Goal: Information Seeking & Learning: Find specific page/section

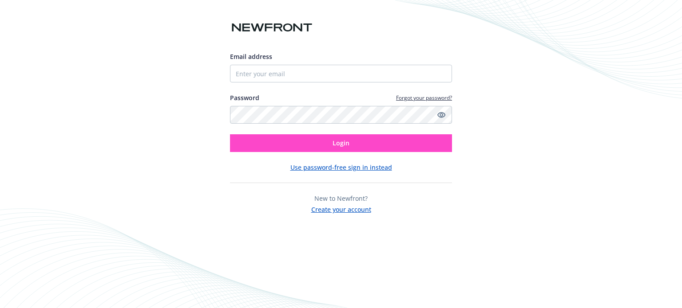
type input "[EMAIL_ADDRESS][DOMAIN_NAME]"
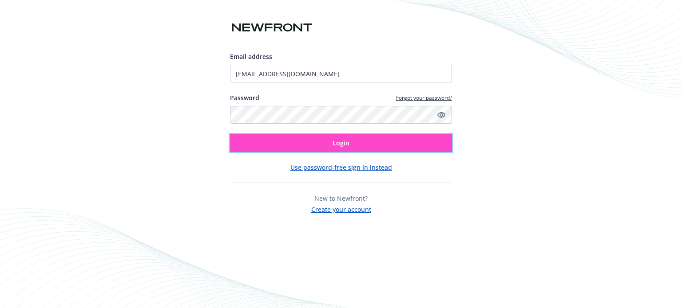
click at [414, 141] on button "Login" at bounding box center [341, 143] width 222 height 18
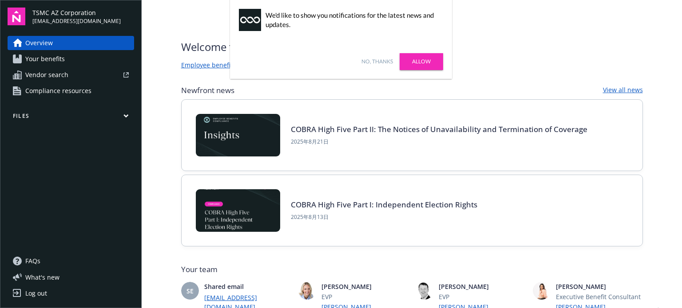
click at [419, 56] on link "Allow" at bounding box center [420, 61] width 43 height 17
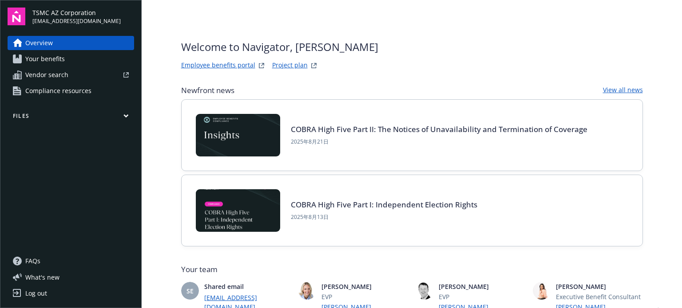
click at [233, 216] on img at bounding box center [238, 210] width 84 height 43
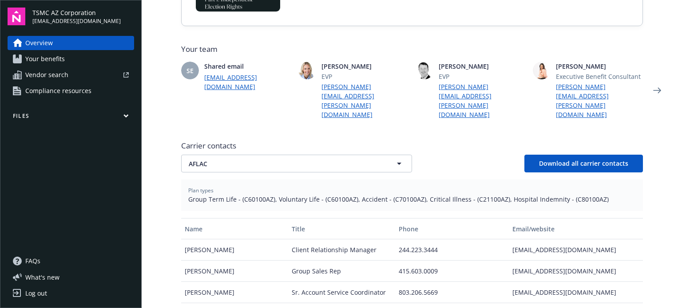
scroll to position [222, 0]
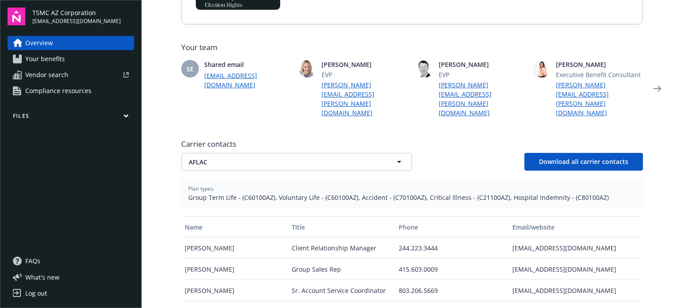
click at [63, 58] on span "Your benefits" at bounding box center [44, 59] width 39 height 14
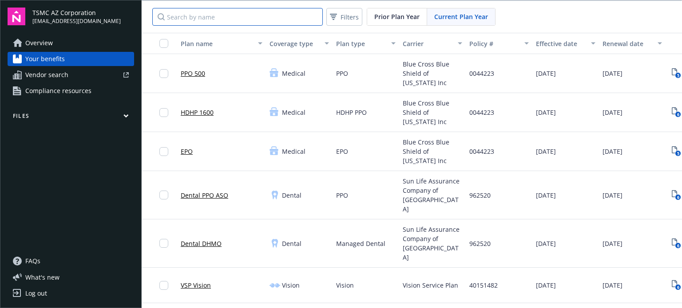
click at [242, 10] on input "Search by name" at bounding box center [237, 17] width 170 height 18
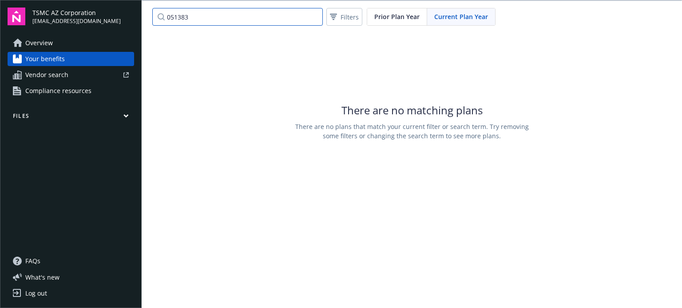
type input "051383"
drag, startPoint x: 233, startPoint y: 16, endPoint x: 146, endPoint y: 24, distance: 87.8
click at [146, 24] on div "051383 Filters Prior Plan Year Current Plan Year" at bounding box center [412, 17] width 540 height 32
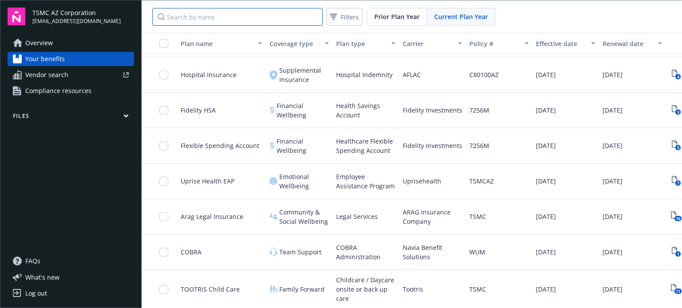
scroll to position [572, 0]
drag, startPoint x: 470, startPoint y: 242, endPoint x: 485, endPoint y: 247, distance: 15.4
click at [485, 247] on div "WUM" at bounding box center [498, 252] width 67 height 35
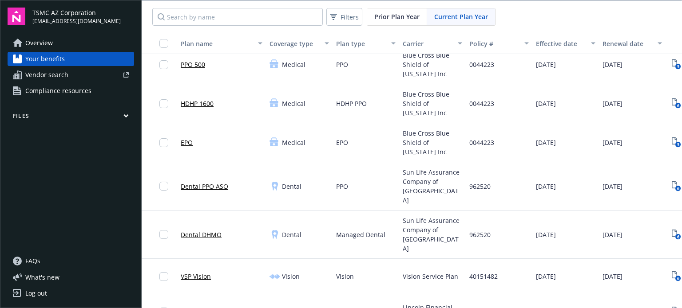
scroll to position [0, 0]
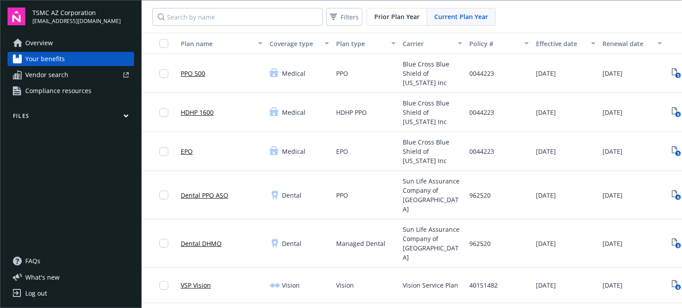
click at [90, 74] on div at bounding box center [100, 74] width 57 height 5
click at [80, 67] on div "Overview Your benefits Vendor search Compliance resources" at bounding box center [71, 67] width 126 height 62
click at [90, 90] on link "Compliance resources" at bounding box center [71, 91] width 126 height 14
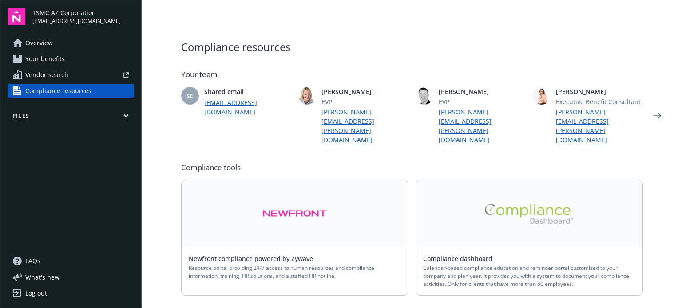
click at [125, 116] on icon "button" at bounding box center [126, 116] width 4 height 2
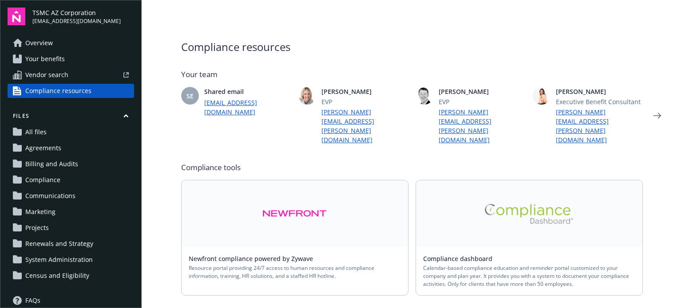
click at [124, 130] on link "All files" at bounding box center [71, 132] width 126 height 14
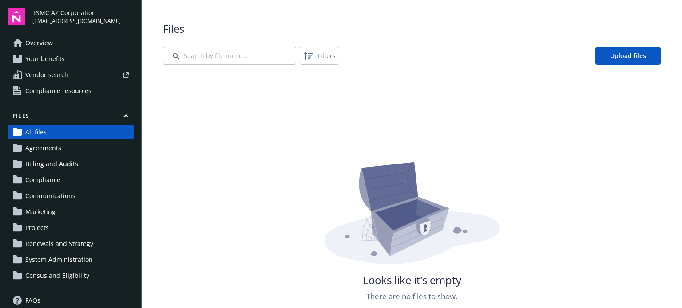
click at [362, 113] on div "Looks like it’s empty There are no files to show." at bounding box center [411, 229] width 497 height 308
click at [55, 146] on span "Agreements" at bounding box center [43, 148] width 36 height 14
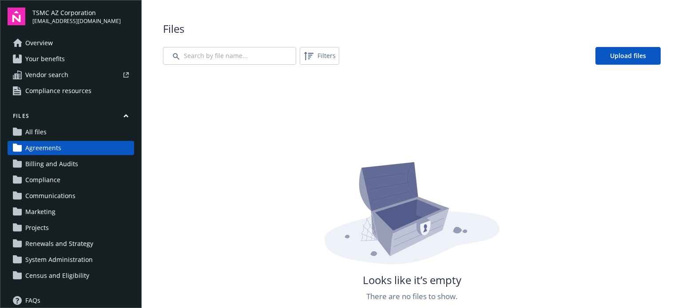
scroll to position [39, 0]
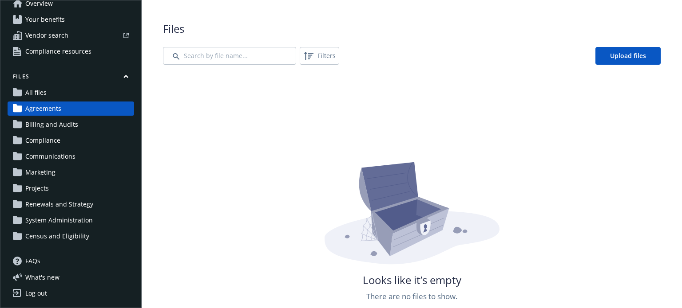
click at [72, 125] on span "Billing and Audits" at bounding box center [51, 125] width 53 height 14
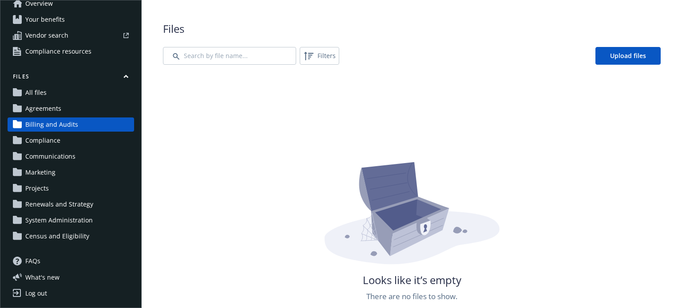
click at [55, 126] on span "Billing and Audits" at bounding box center [51, 125] width 53 height 14
click at [248, 126] on div "Looks like it’s empty There are no files to show." at bounding box center [411, 229] width 497 height 308
click at [36, 140] on span "Compliance" at bounding box center [42, 141] width 35 height 14
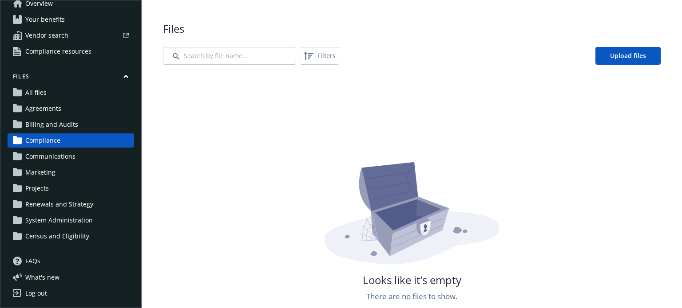
click at [63, 157] on span "Communications" at bounding box center [50, 157] width 50 height 14
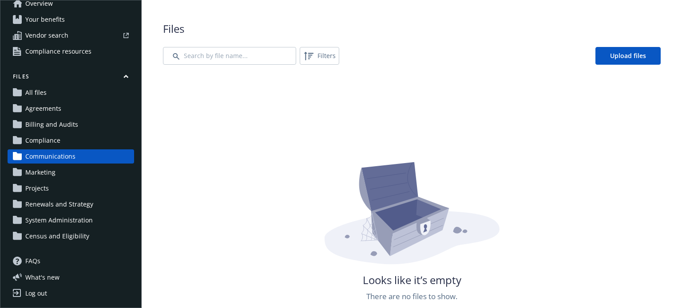
click at [47, 174] on span "Marketing" at bounding box center [40, 173] width 30 height 14
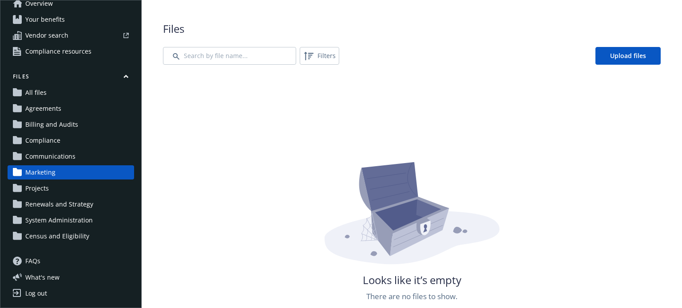
click at [38, 190] on span "Projects" at bounding box center [37, 188] width 24 height 14
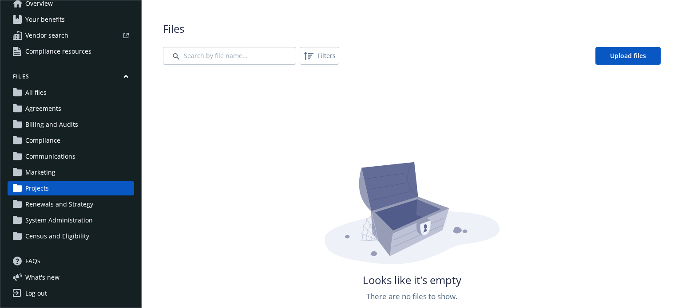
click at [43, 206] on span "Renewals and Strategy" at bounding box center [59, 204] width 68 height 14
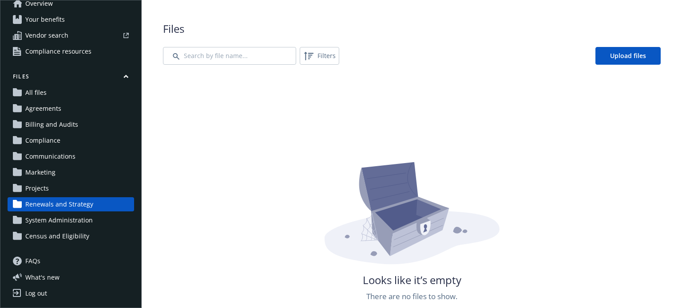
click at [43, 206] on span "Renewals and Strategy" at bounding box center [59, 204] width 68 height 14
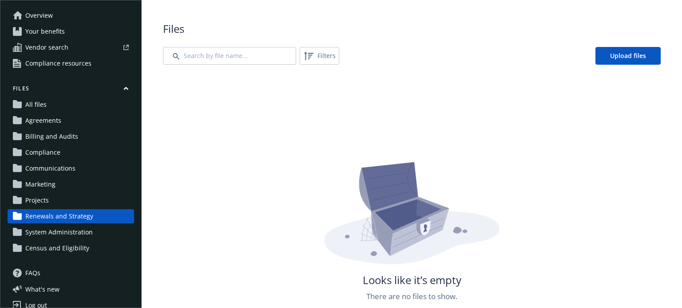
scroll to position [39, 0]
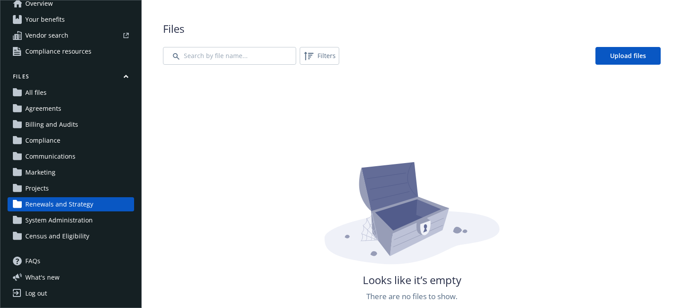
click at [37, 221] on span "System Administration" at bounding box center [58, 220] width 67 height 14
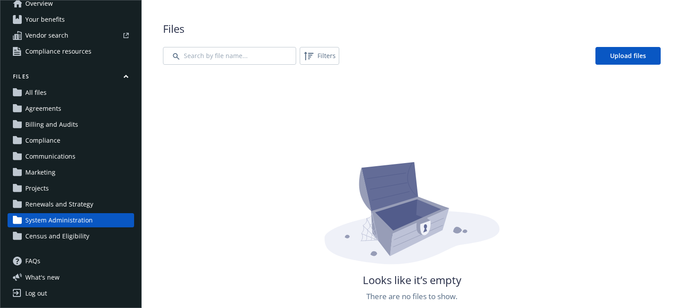
click at [35, 220] on span "System Administration" at bounding box center [58, 220] width 67 height 14
click at [261, 151] on div "Looks like it’s empty There are no files to show." at bounding box center [411, 229] width 497 height 308
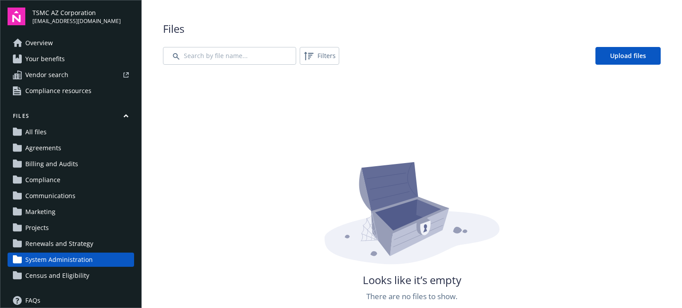
scroll to position [39, 0]
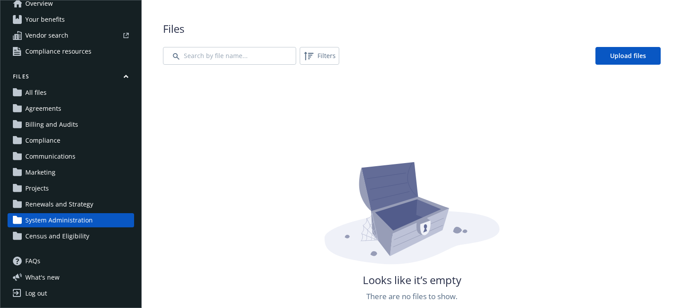
click at [65, 236] on span "Census and Eligibility" at bounding box center [57, 236] width 64 height 14
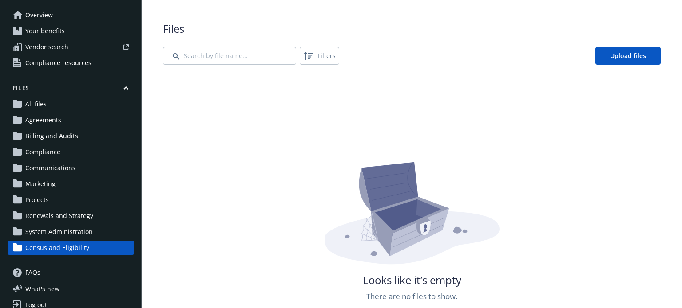
scroll to position [39, 0]
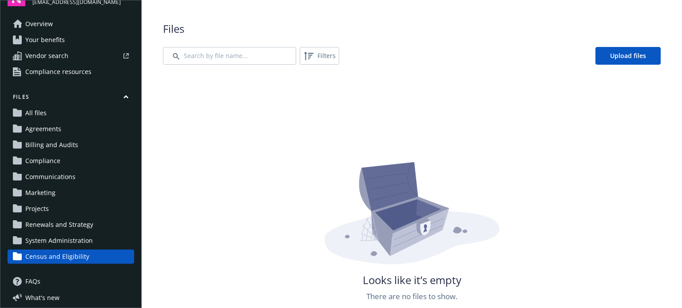
scroll to position [0, 0]
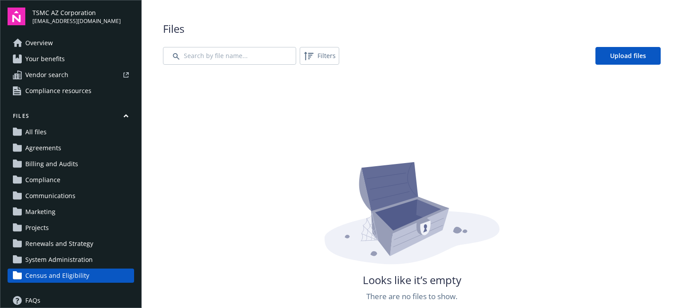
click at [121, 113] on button "Files" at bounding box center [71, 117] width 126 height 11
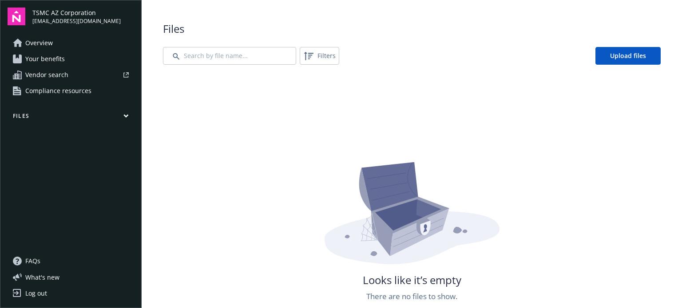
click at [289, 127] on div "Looks like it’s empty There are no files to show." at bounding box center [411, 229] width 497 height 308
click at [126, 113] on button "Files" at bounding box center [71, 117] width 126 height 11
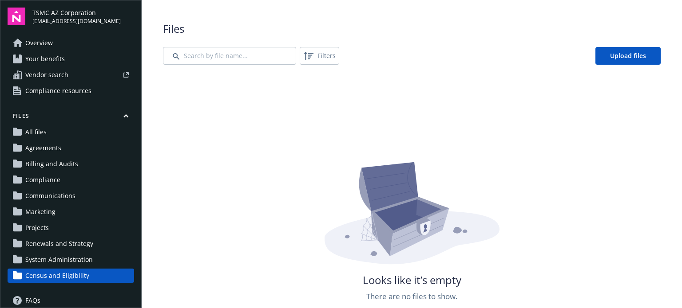
click at [256, 137] on div "Looks like it’s empty There are no files to show." at bounding box center [411, 229] width 497 height 308
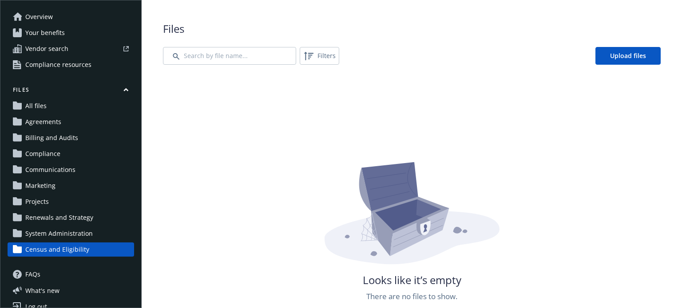
scroll to position [39, 0]
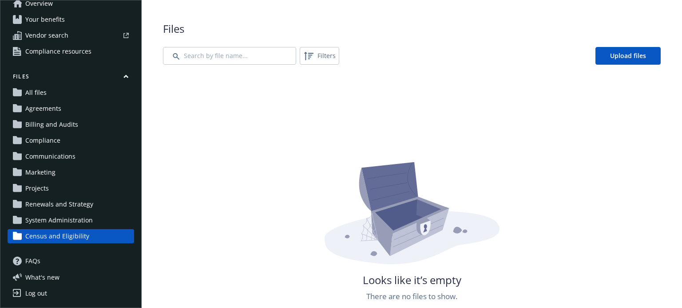
click at [35, 157] on span "Communications" at bounding box center [50, 157] width 50 height 14
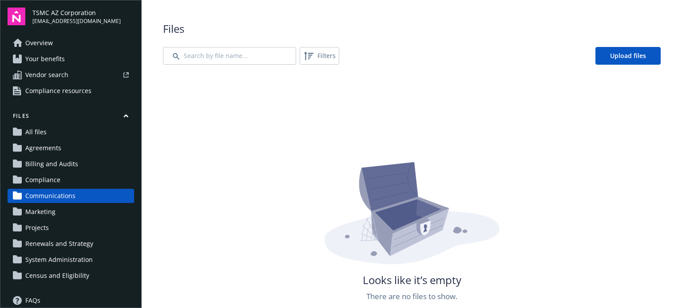
click at [36, 90] on span "Compliance resources" at bounding box center [58, 91] width 66 height 14
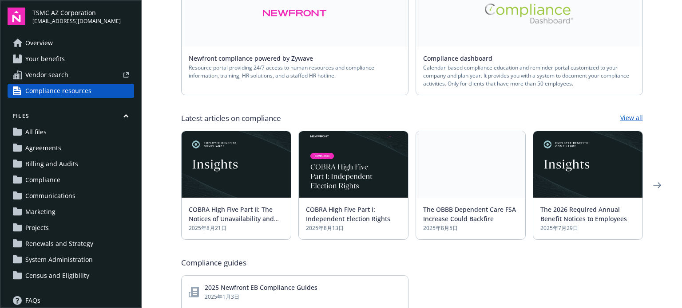
scroll to position [222, 0]
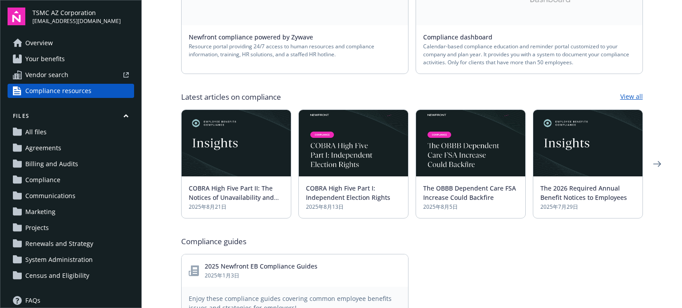
click at [124, 116] on icon "button" at bounding box center [126, 116] width 4 height 2
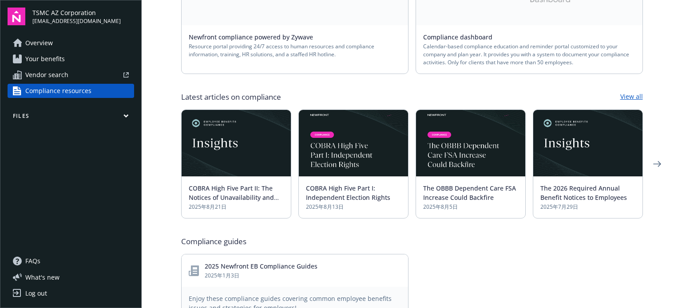
click at [126, 115] on icon "button" at bounding box center [126, 116] width 4 height 2
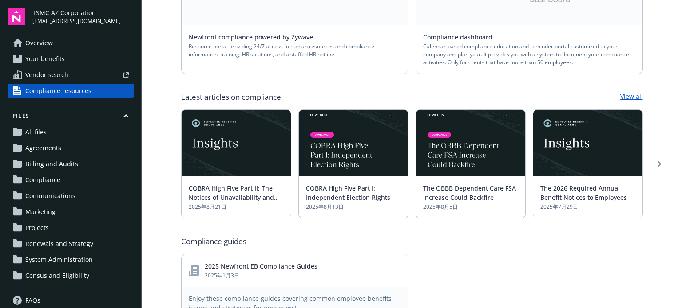
click at [124, 117] on icon "button" at bounding box center [126, 116] width 4 height 2
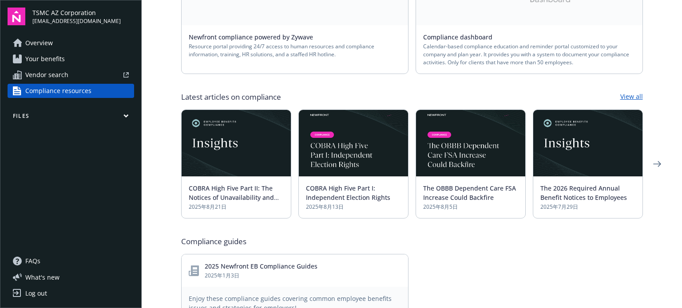
click at [126, 114] on icon "button" at bounding box center [125, 116] width 5 height 4
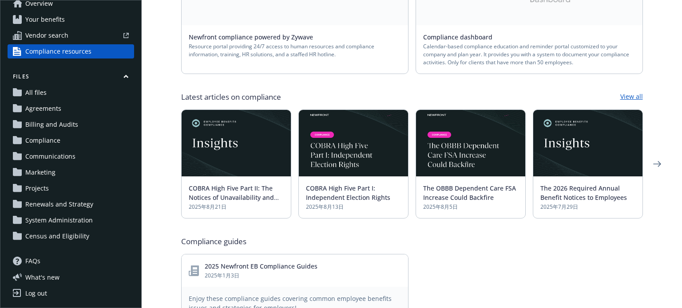
scroll to position [0, 0]
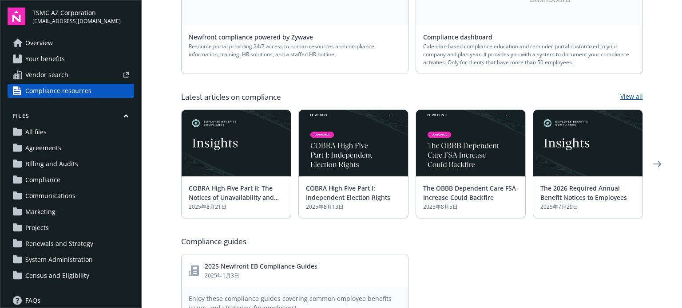
click at [157, 114] on main "Compliance resources Your team SE Shared email tr.tsmc@newfront.com Kate Pitts …" at bounding box center [412, 154] width 540 height 308
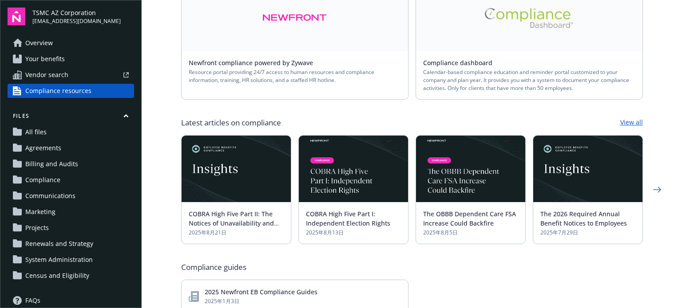
scroll to position [267, 0]
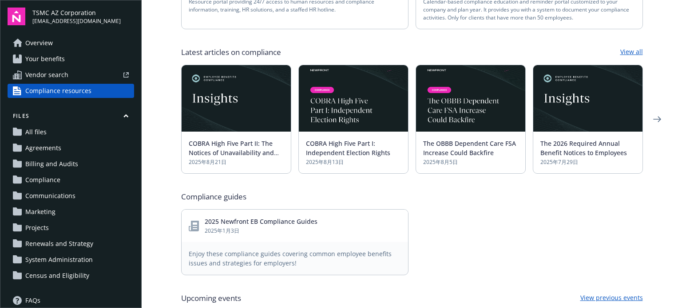
click at [156, 115] on main "Compliance resources Your team SE Shared email tr.tsmc@newfront.com Kate Pitts …" at bounding box center [412, 154] width 540 height 308
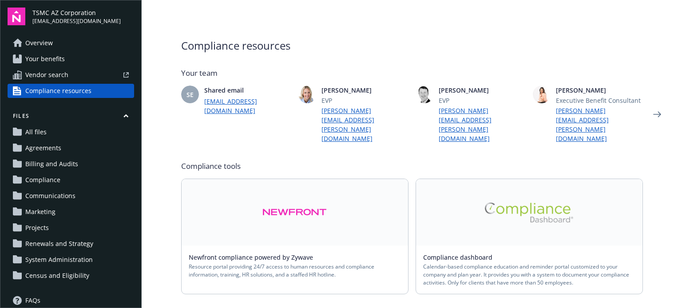
scroll to position [0, 0]
click at [80, 77] on div at bounding box center [100, 74] width 57 height 5
click at [87, 131] on link "All files" at bounding box center [71, 132] width 126 height 14
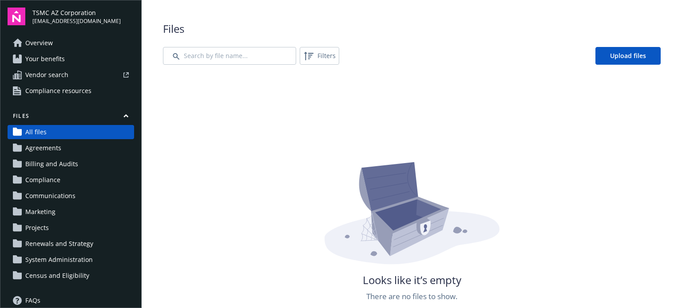
click at [90, 42] on link "Overview" at bounding box center [71, 43] width 126 height 14
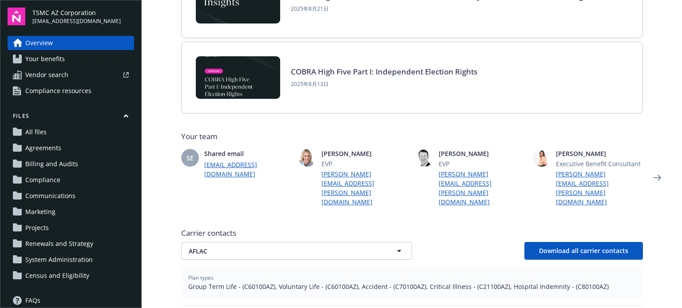
scroll to position [177, 0]
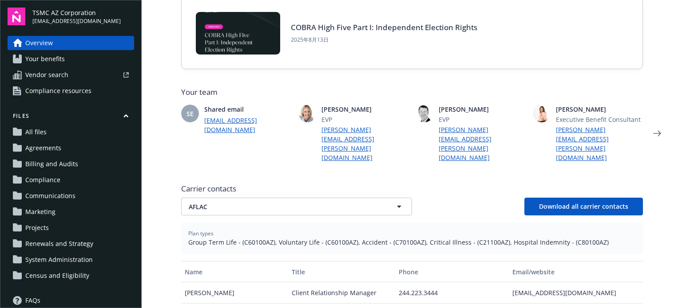
click at [163, 244] on main "Welcome to Navigator , Ling-Hui Employee benefits portal Project plan Newfront …" at bounding box center [412, 154] width 540 height 308
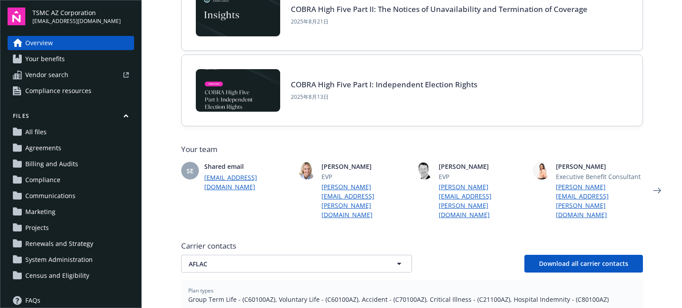
scroll to position [76, 0]
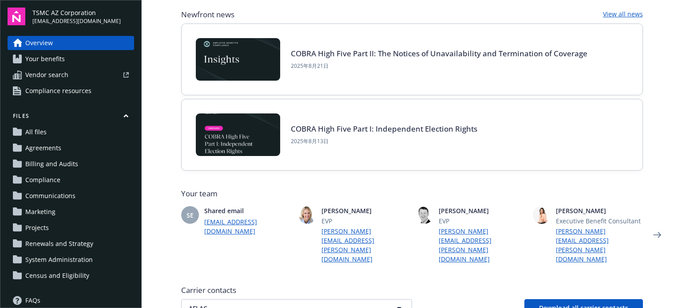
click at [41, 62] on span "Your benefits" at bounding box center [44, 59] width 39 height 14
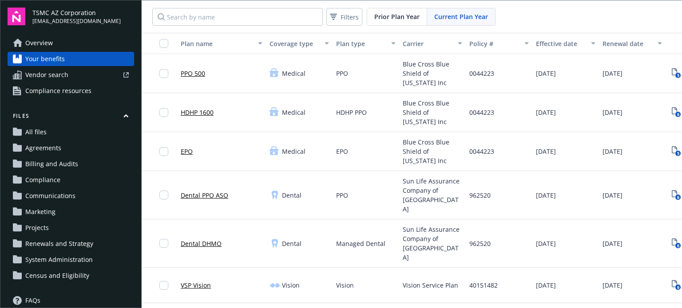
click at [43, 76] on span "Vendor search" at bounding box center [46, 75] width 43 height 14
click at [42, 45] on span "Overview" at bounding box center [39, 43] width 28 height 14
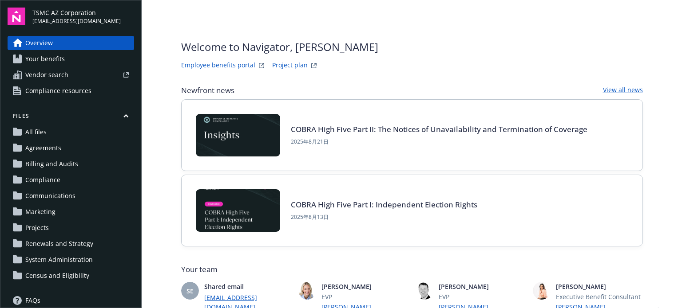
click at [416, 51] on div "Welcome to Navigator , Ling-Hui Employee benefits portal Project plan" at bounding box center [411, 55] width 461 height 32
click at [431, 66] on div "Welcome to Navigator , Ling-Hui Employee benefits portal Project plan" at bounding box center [411, 55] width 461 height 32
drag, startPoint x: 417, startPoint y: 85, endPoint x: 418, endPoint y: 79, distance: 5.4
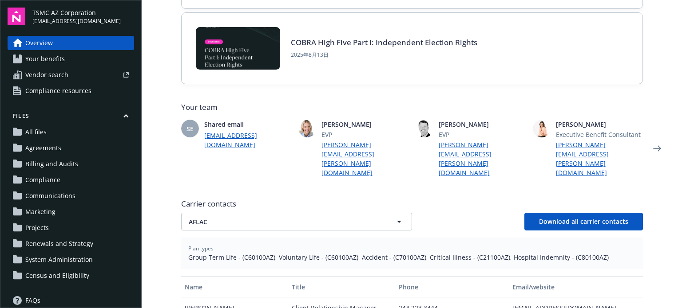
scroll to position [177, 0]
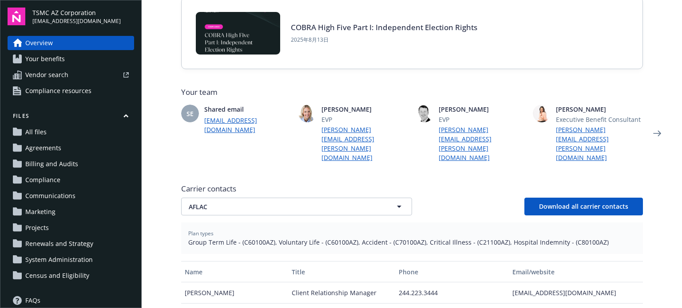
click at [42, 59] on span "Your benefits" at bounding box center [44, 59] width 39 height 14
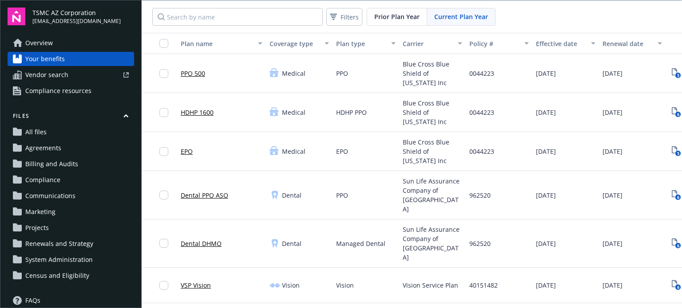
click at [58, 74] on span "Vendor search" at bounding box center [46, 75] width 43 height 14
click at [44, 44] on span "Overview" at bounding box center [39, 43] width 28 height 14
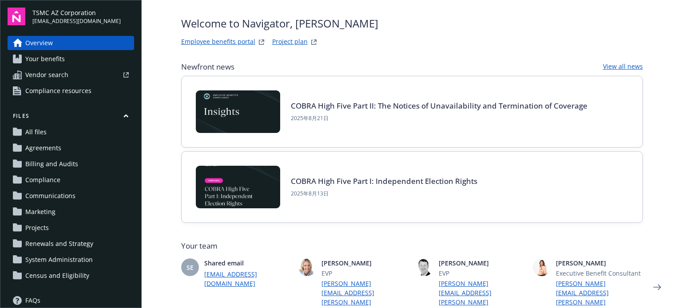
scroll to position [44, 0]
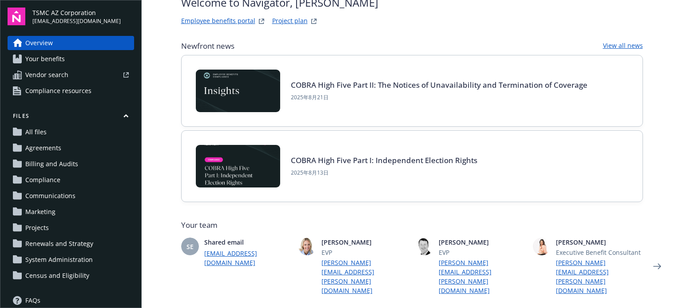
click at [624, 46] on link "View all news" at bounding box center [623, 46] width 40 height 11
click at [30, 133] on span "All files" at bounding box center [35, 132] width 21 height 14
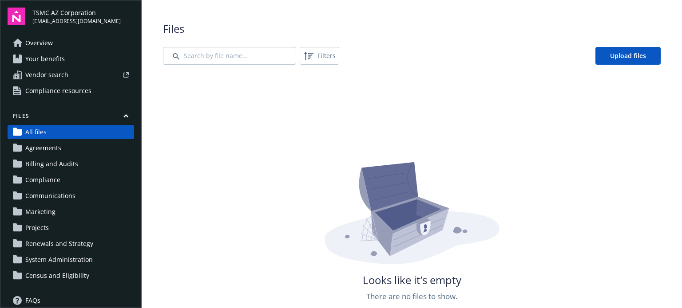
drag, startPoint x: 461, startPoint y: 106, endPoint x: 465, endPoint y: 105, distance: 4.5
click at [465, 105] on div "Looks like it’s empty There are no files to show." at bounding box center [411, 229] width 497 height 308
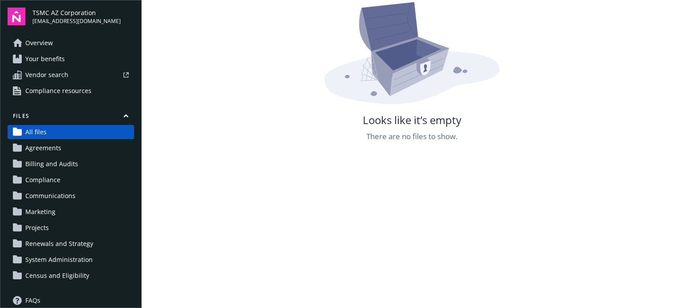
click at [36, 39] on span "Overview" at bounding box center [39, 43] width 28 height 14
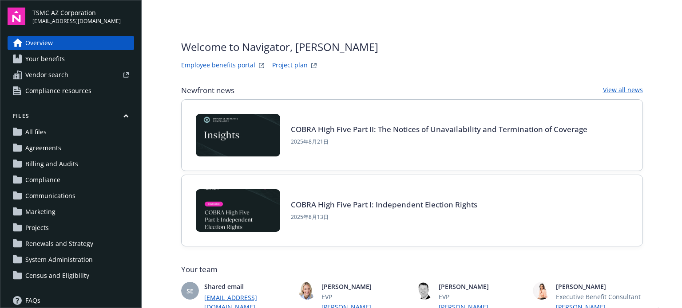
click at [398, 58] on div "Welcome to Navigator , Ling-Hui Employee benefits portal Project plan" at bounding box center [411, 55] width 461 height 32
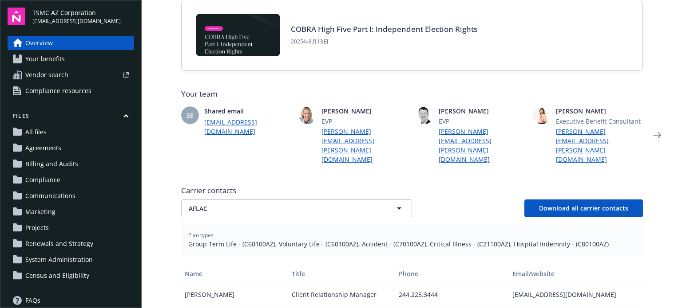
scroll to position [177, 0]
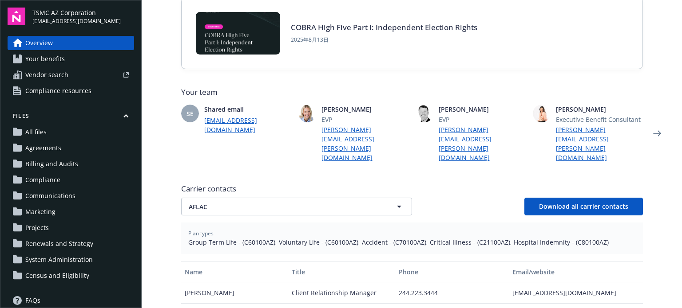
click at [32, 130] on span "All files" at bounding box center [35, 132] width 21 height 14
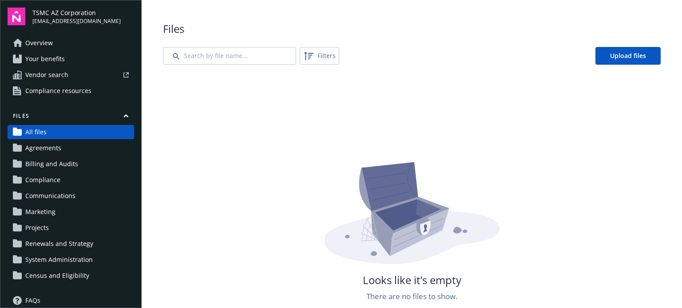
click at [39, 149] on span "Agreements" at bounding box center [43, 148] width 36 height 14
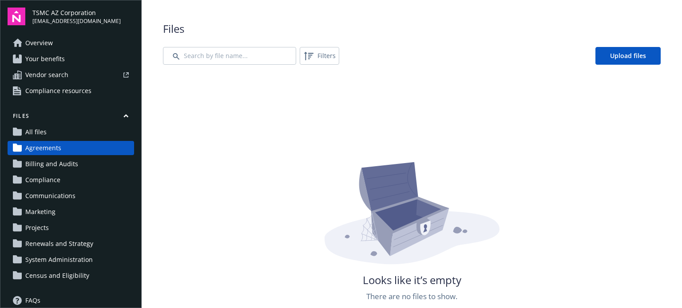
click at [44, 166] on span "Billing and Audits" at bounding box center [51, 164] width 53 height 14
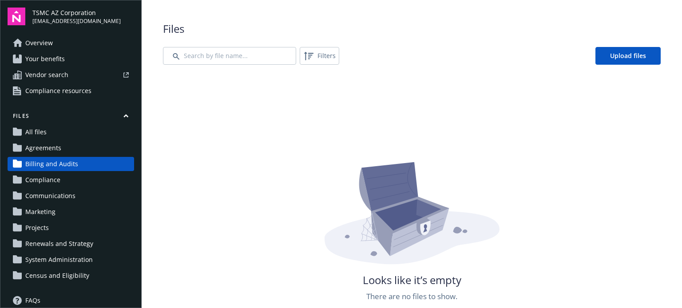
click at [51, 180] on span "Compliance" at bounding box center [42, 180] width 35 height 14
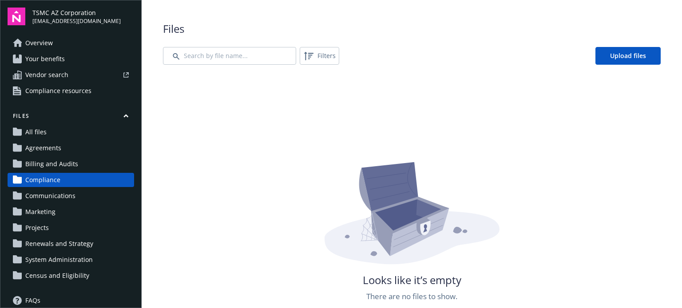
click at [236, 110] on div "Looks like it’s empty There are no files to show." at bounding box center [411, 229] width 497 height 308
